Goal: Transaction & Acquisition: Purchase product/service

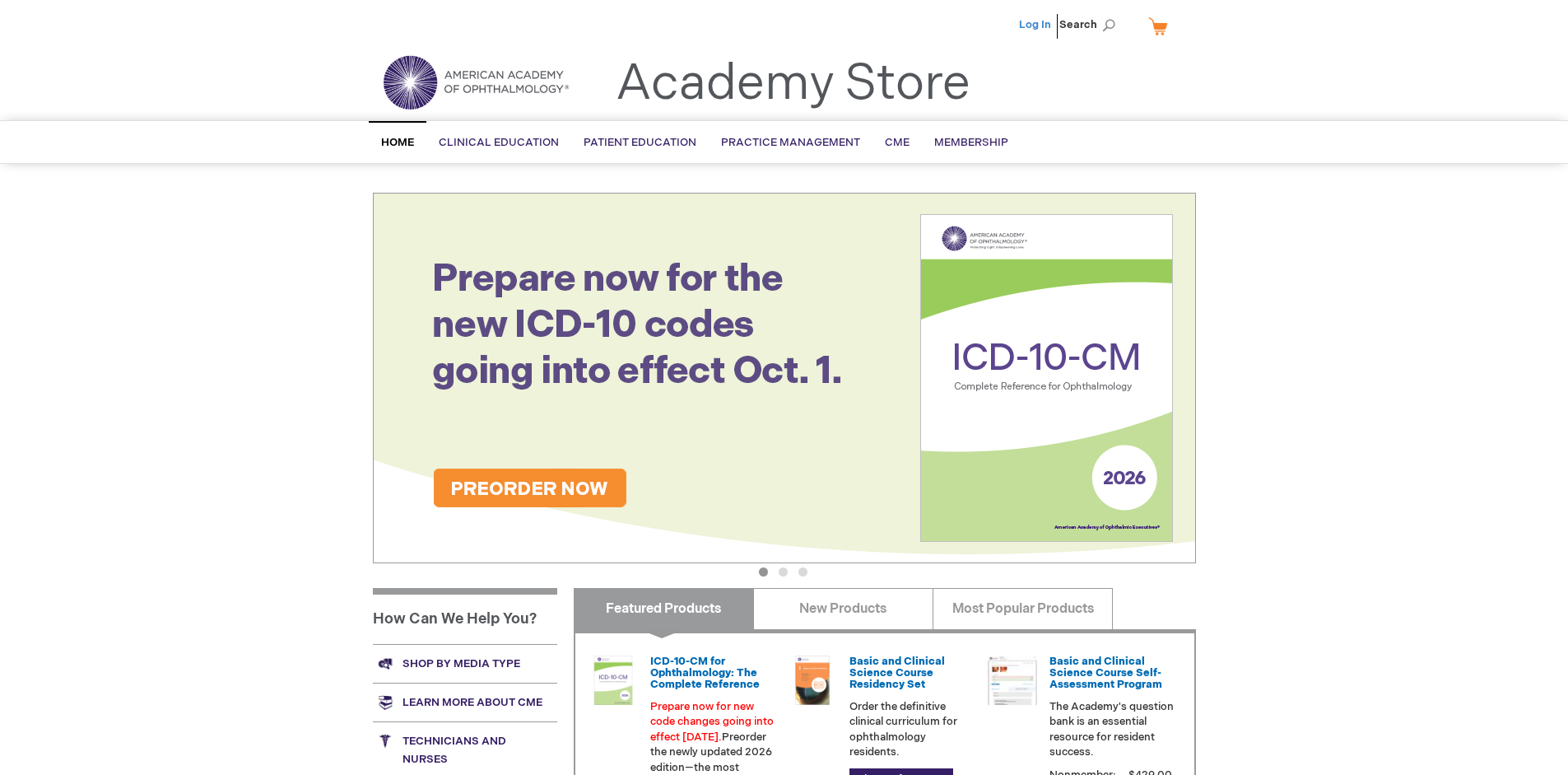
click at [1036, 25] on link "Log In" at bounding box center [1035, 25] width 32 height 13
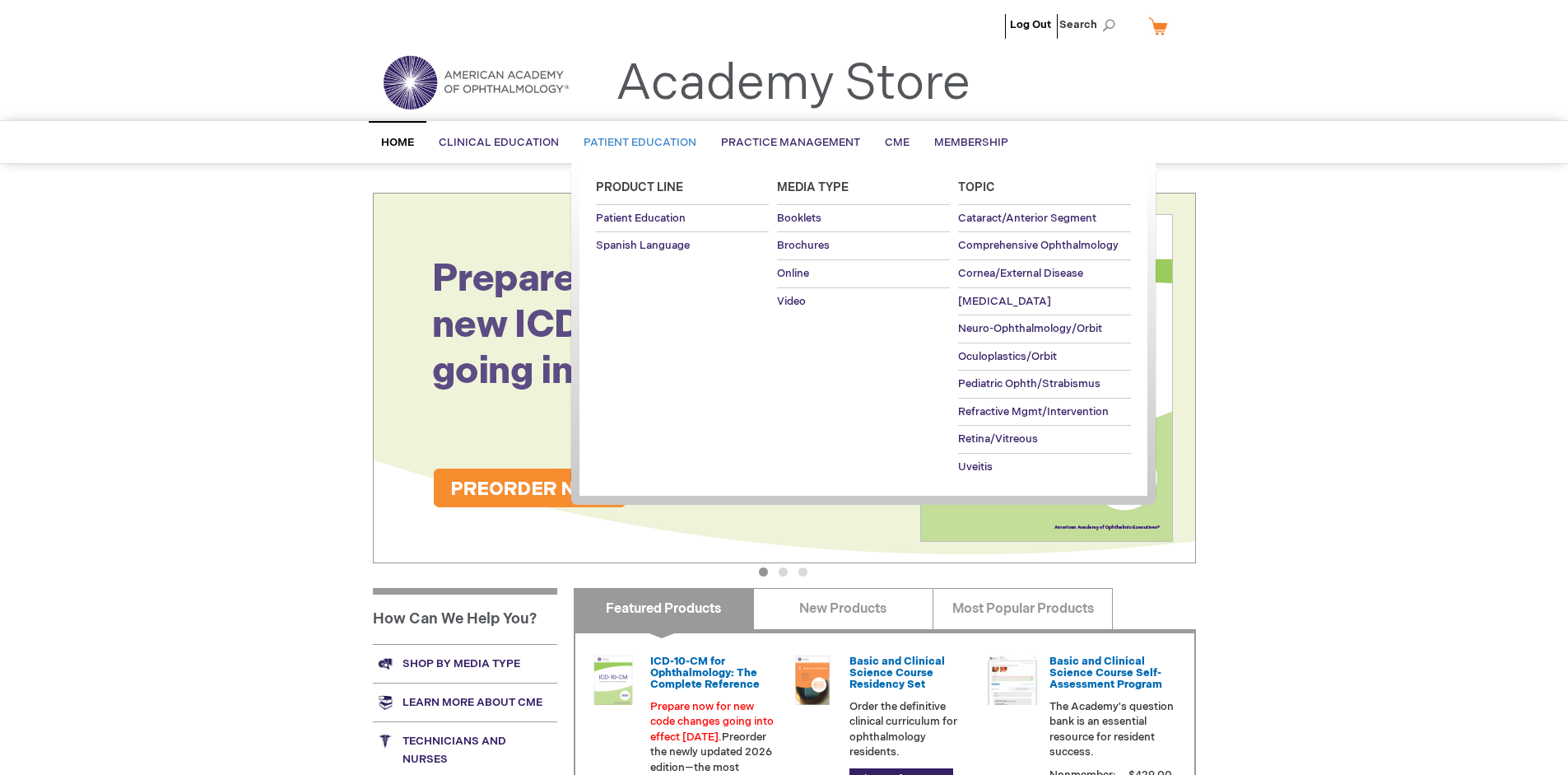
click at [635, 142] on span "Patient Education" at bounding box center [640, 142] width 113 height 13
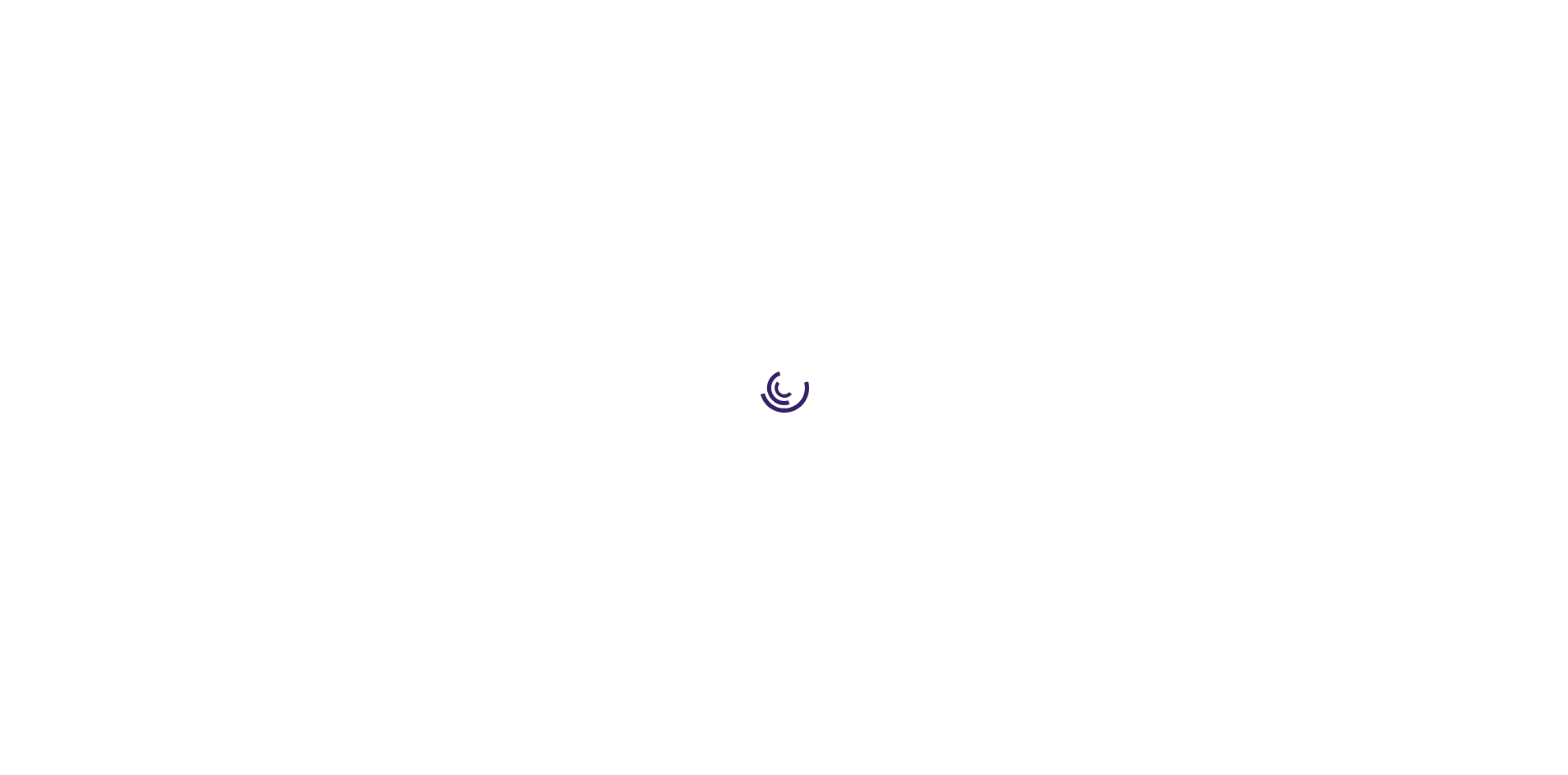
click at [1038, 444] on span "Add to Cart" at bounding box center [1030, 444] width 68 height 16
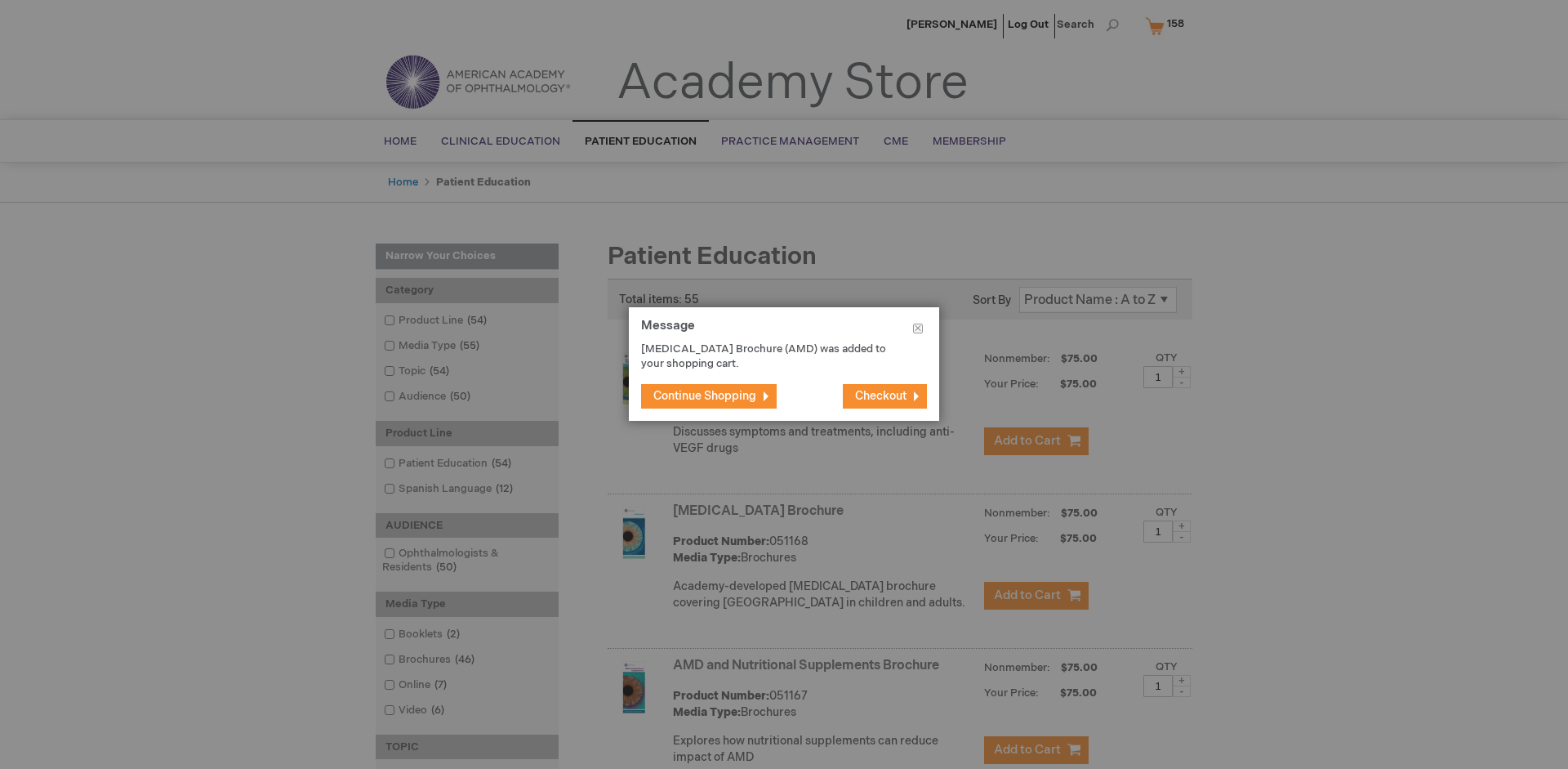
click at [704, 396] on span "Continue Shopping" at bounding box center [704, 396] width 103 height 14
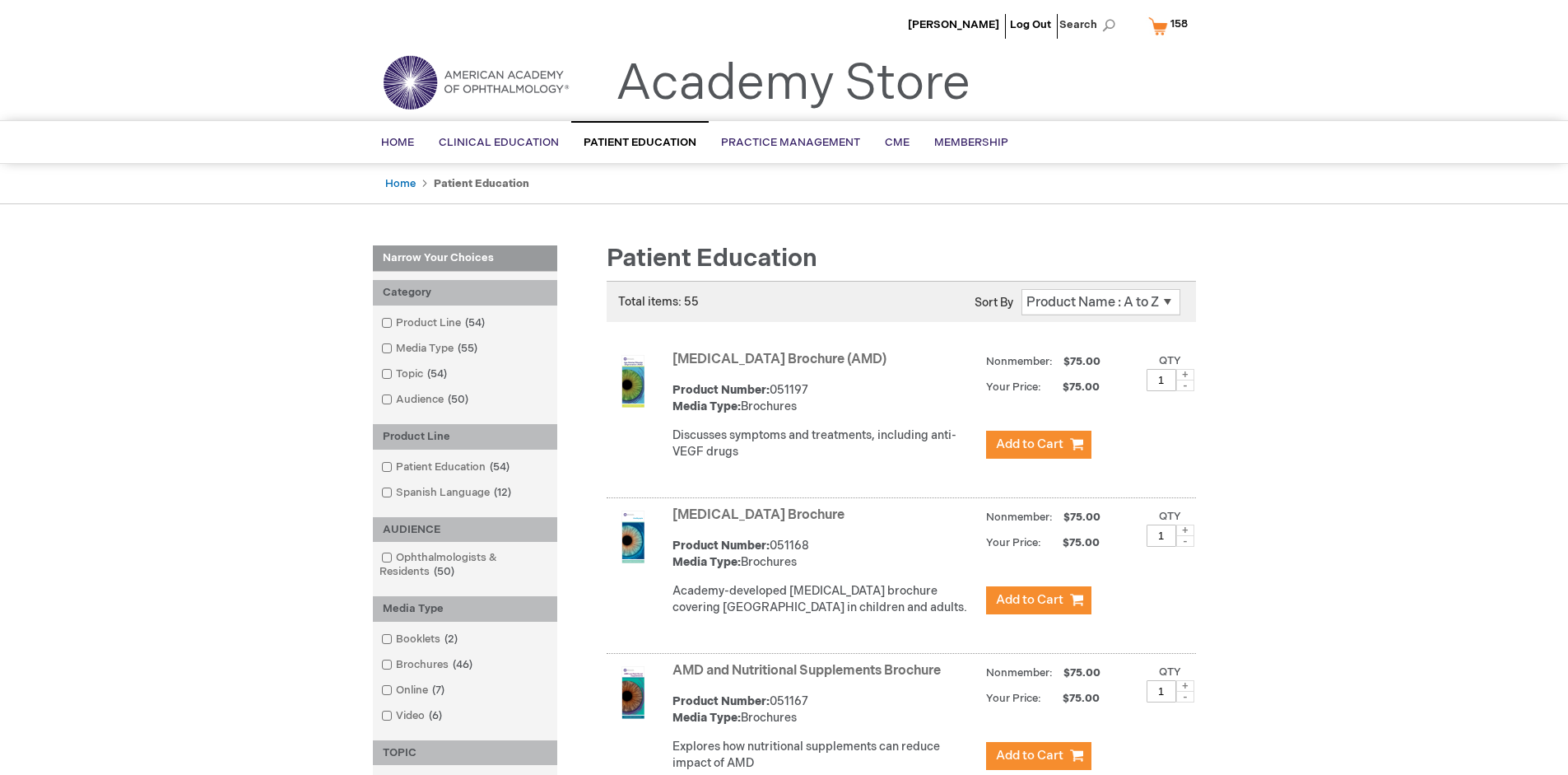
click at [810, 678] on link "AMD and Nutritional Supplements Brochure" at bounding box center [806, 670] width 269 height 16
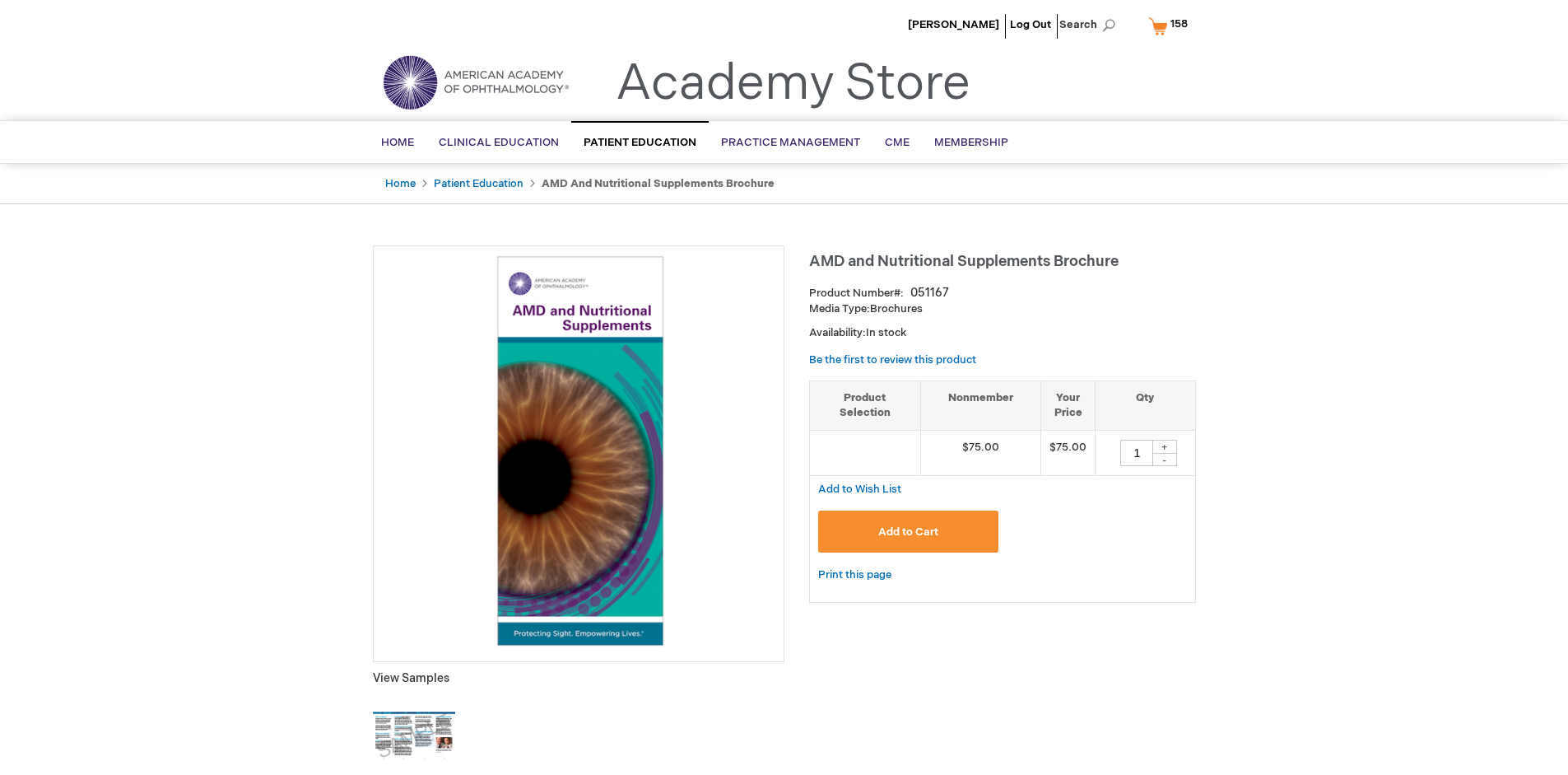
type input "1"
click at [908, 531] on span "Add to Cart" at bounding box center [909, 532] width 60 height 13
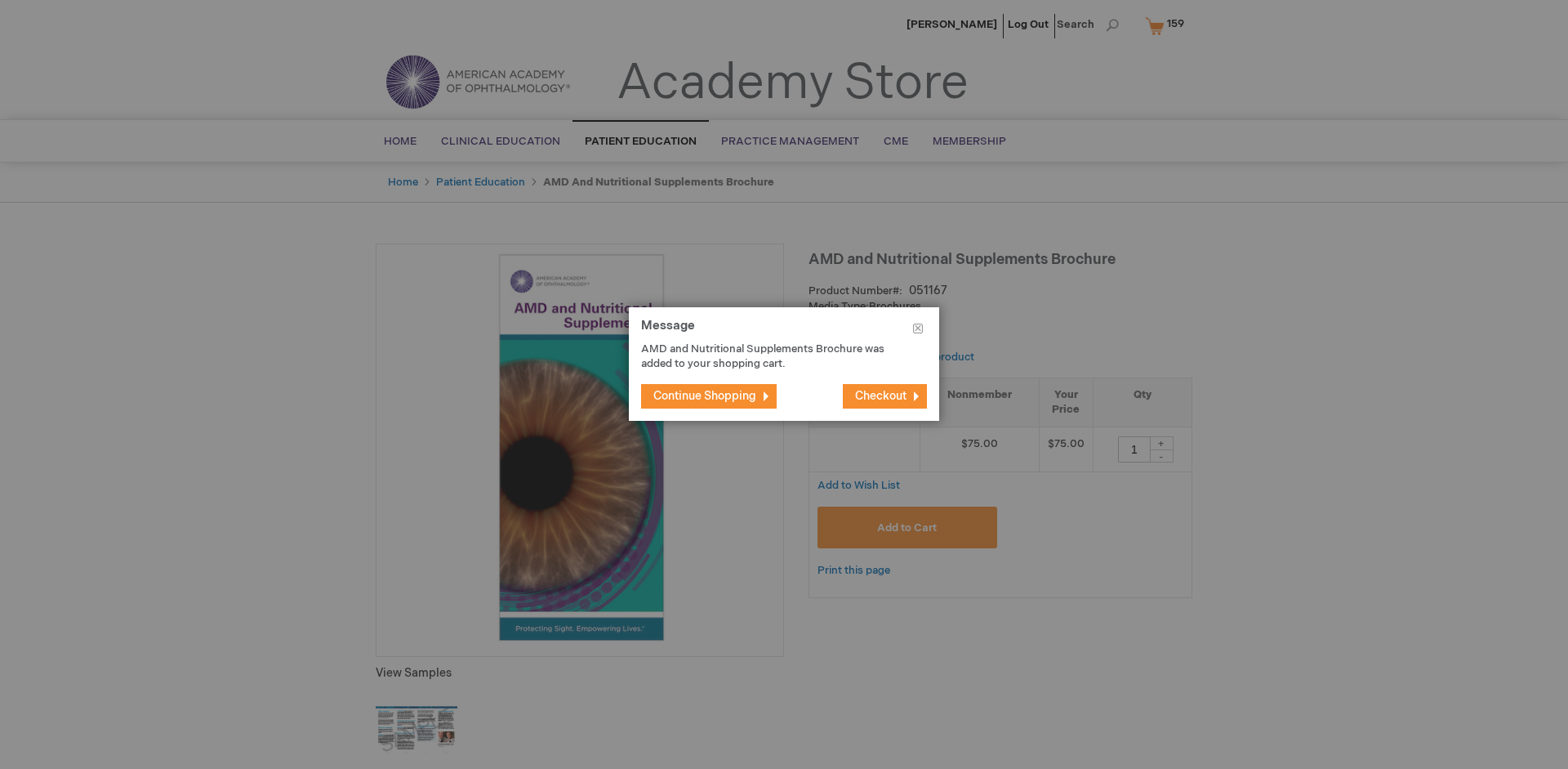
click at [704, 396] on span "Continue Shopping" at bounding box center [704, 396] width 103 height 14
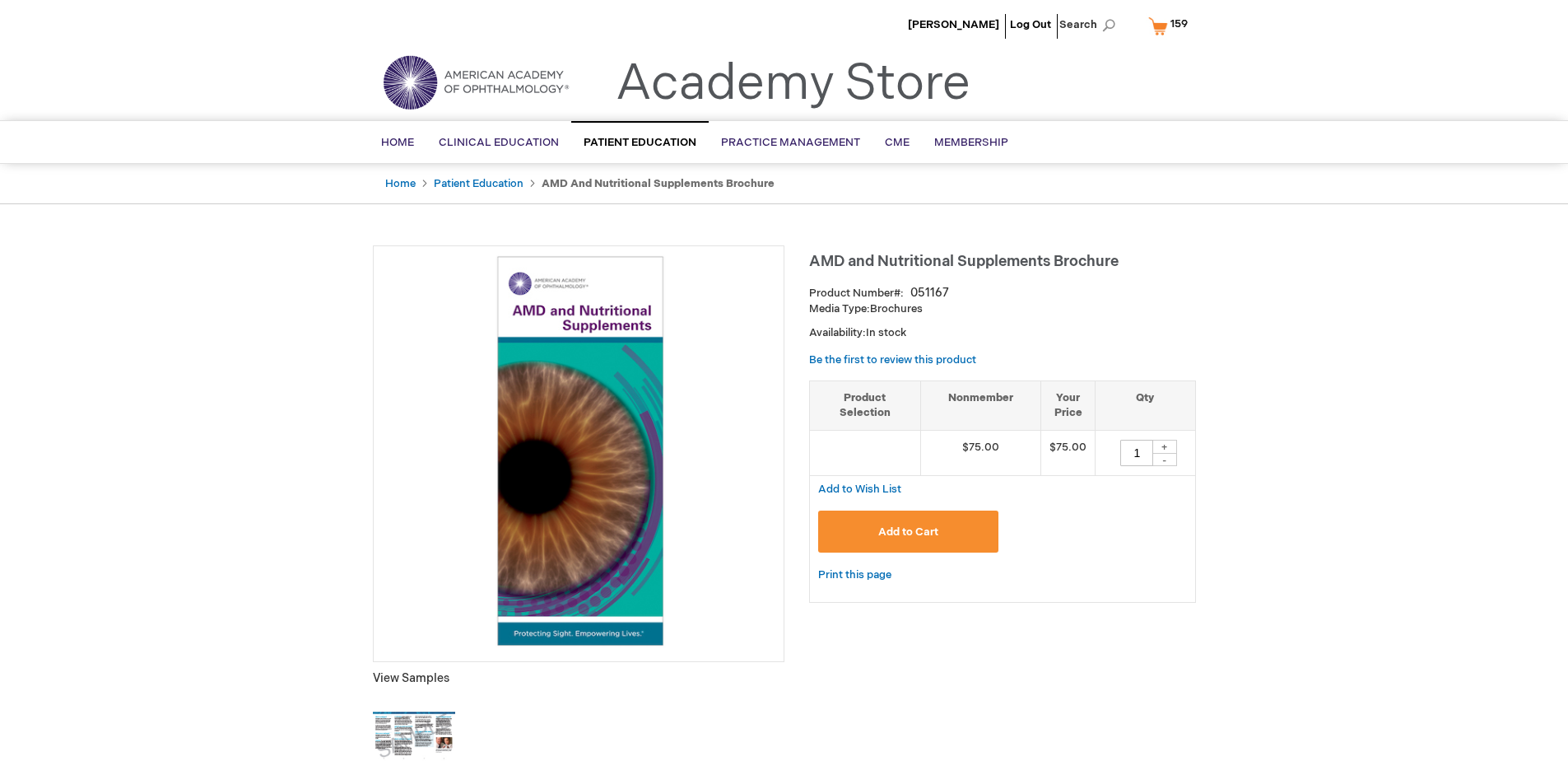
click at [1171, 25] on span "159" at bounding box center [1179, 24] width 17 height 13
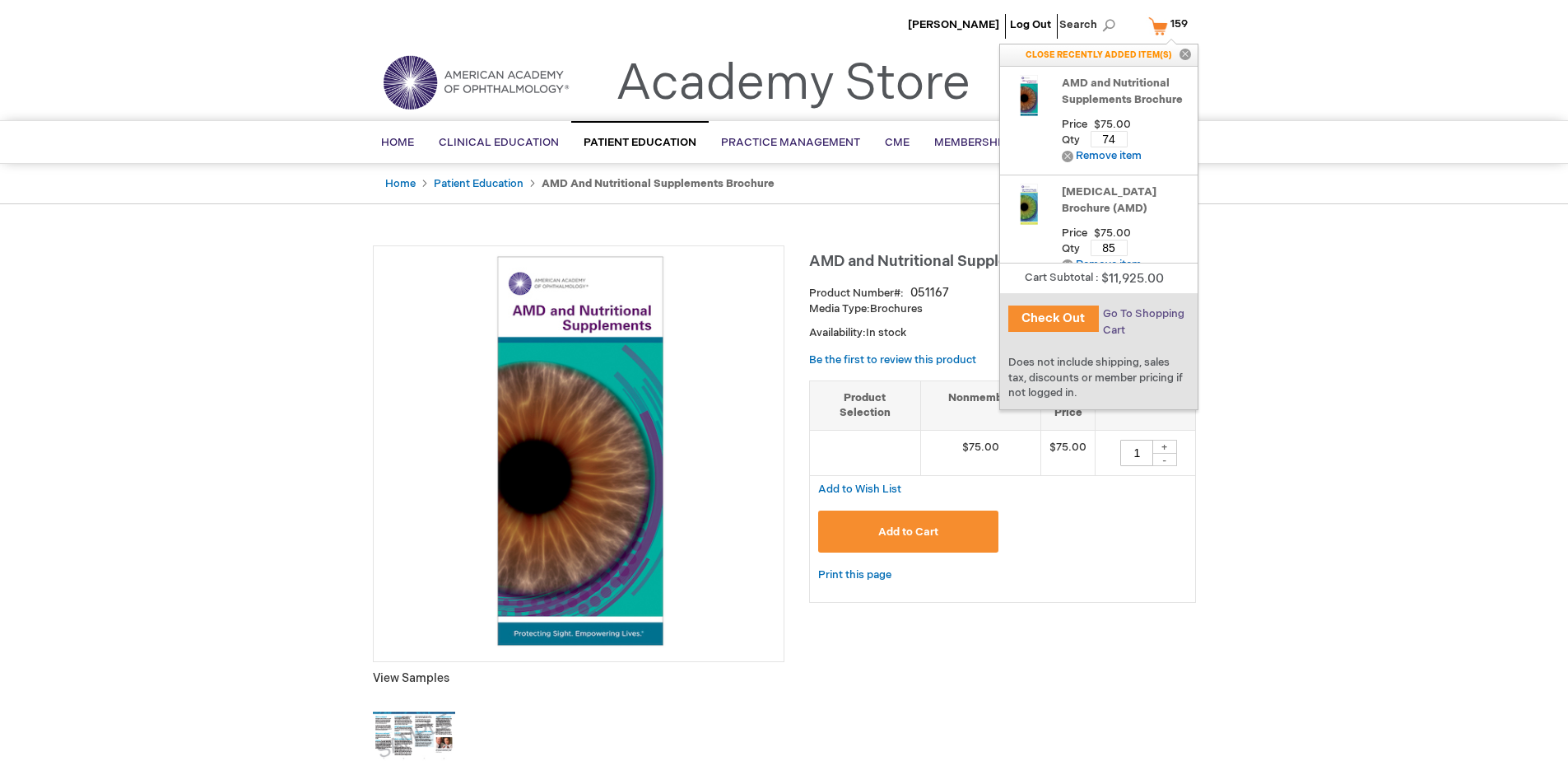
click at [1143, 314] on span "Go To Shopping Cart" at bounding box center [1144, 322] width 81 height 29
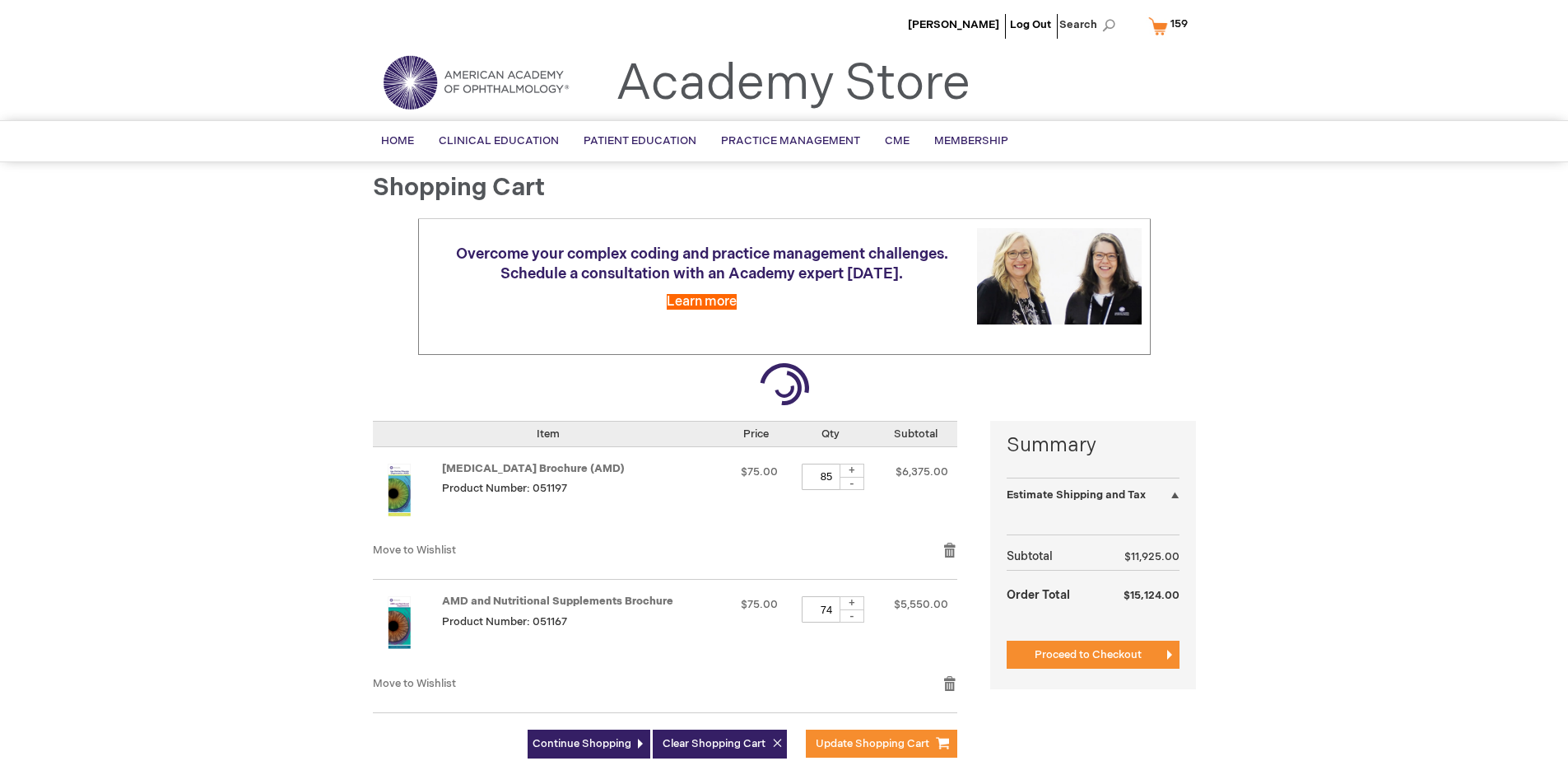
select select "US"
select select "41"
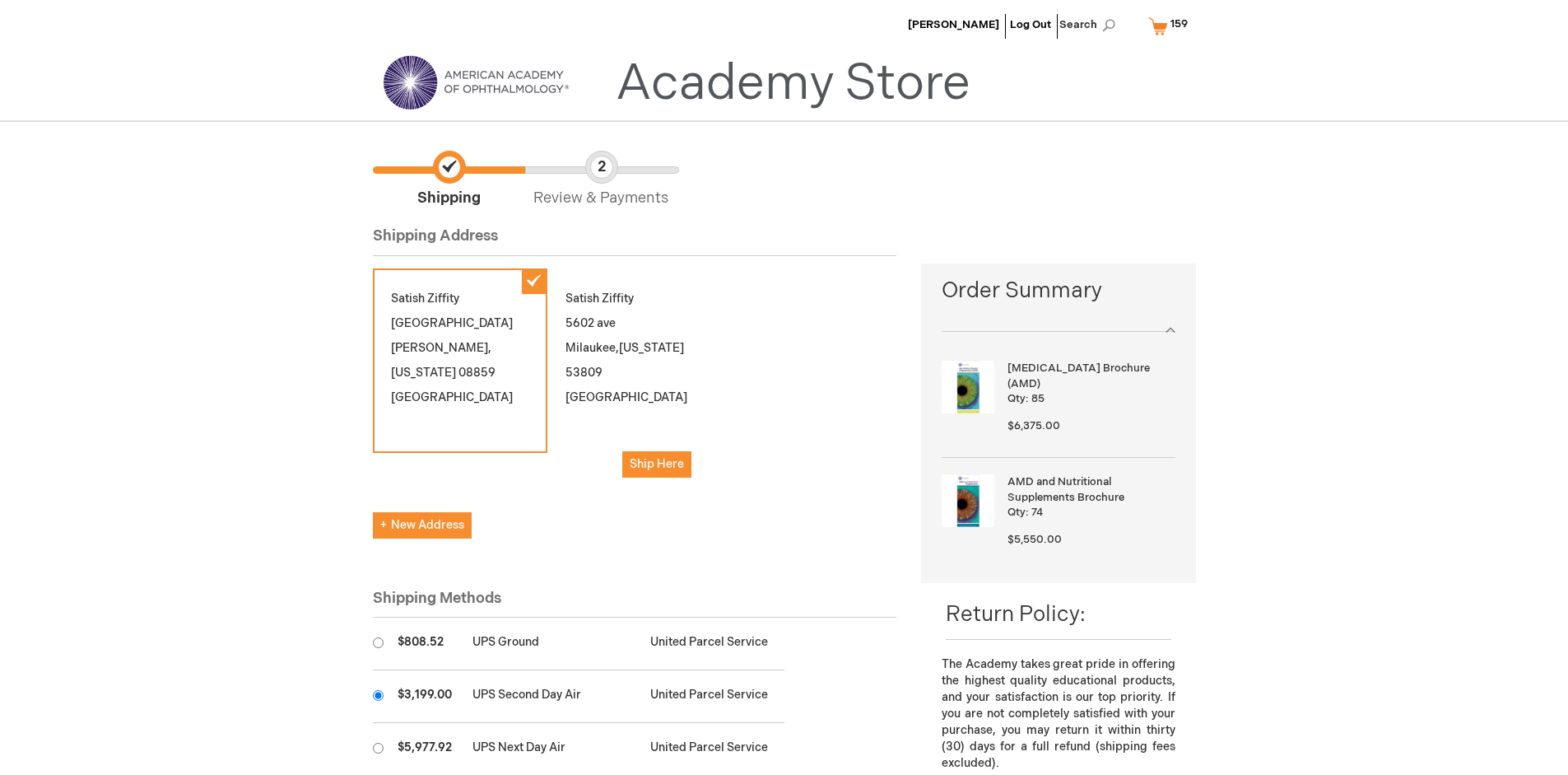
click at [378, 695] on input "radio" at bounding box center [377, 695] width 10 height 10
